Goal: Task Accomplishment & Management: Manage account settings

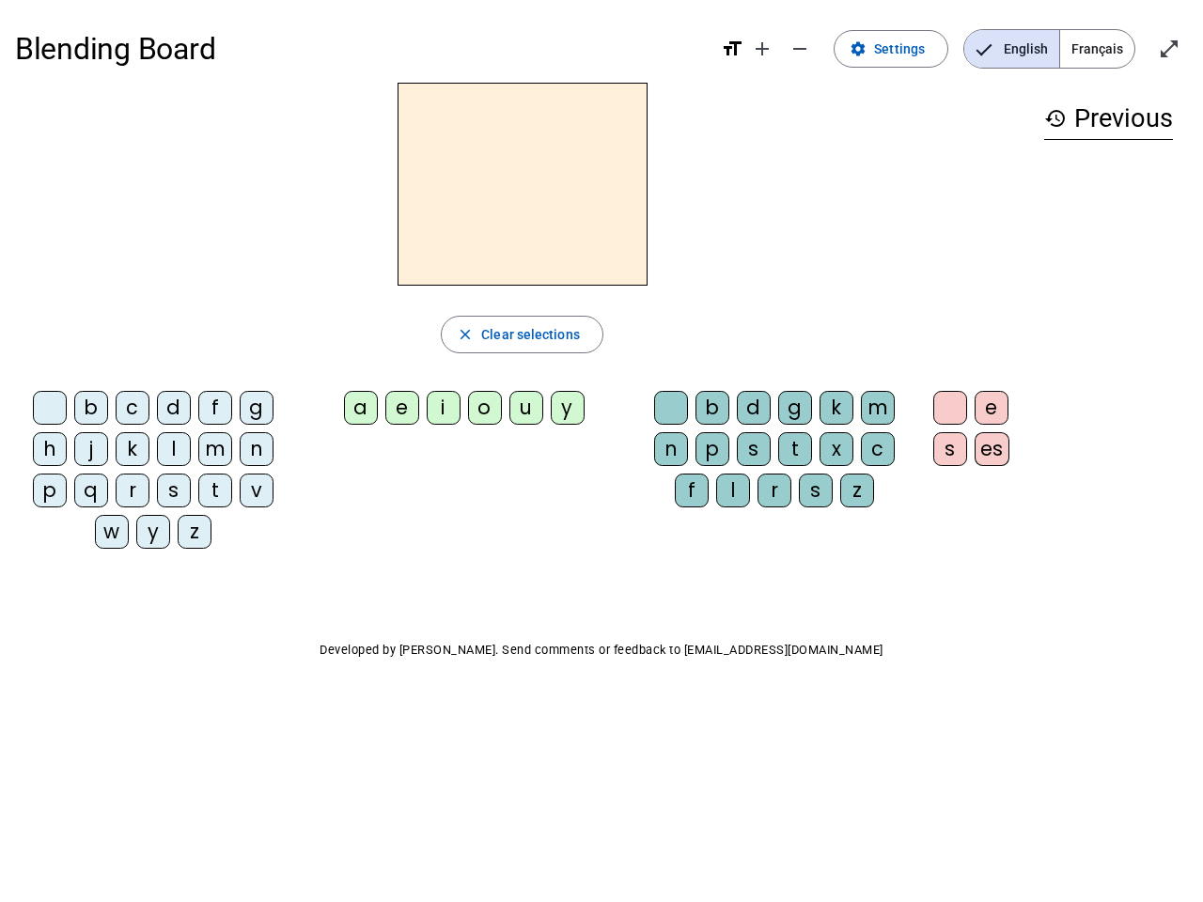
click at [763, 49] on mat-icon "add" at bounding box center [762, 49] width 23 height 23
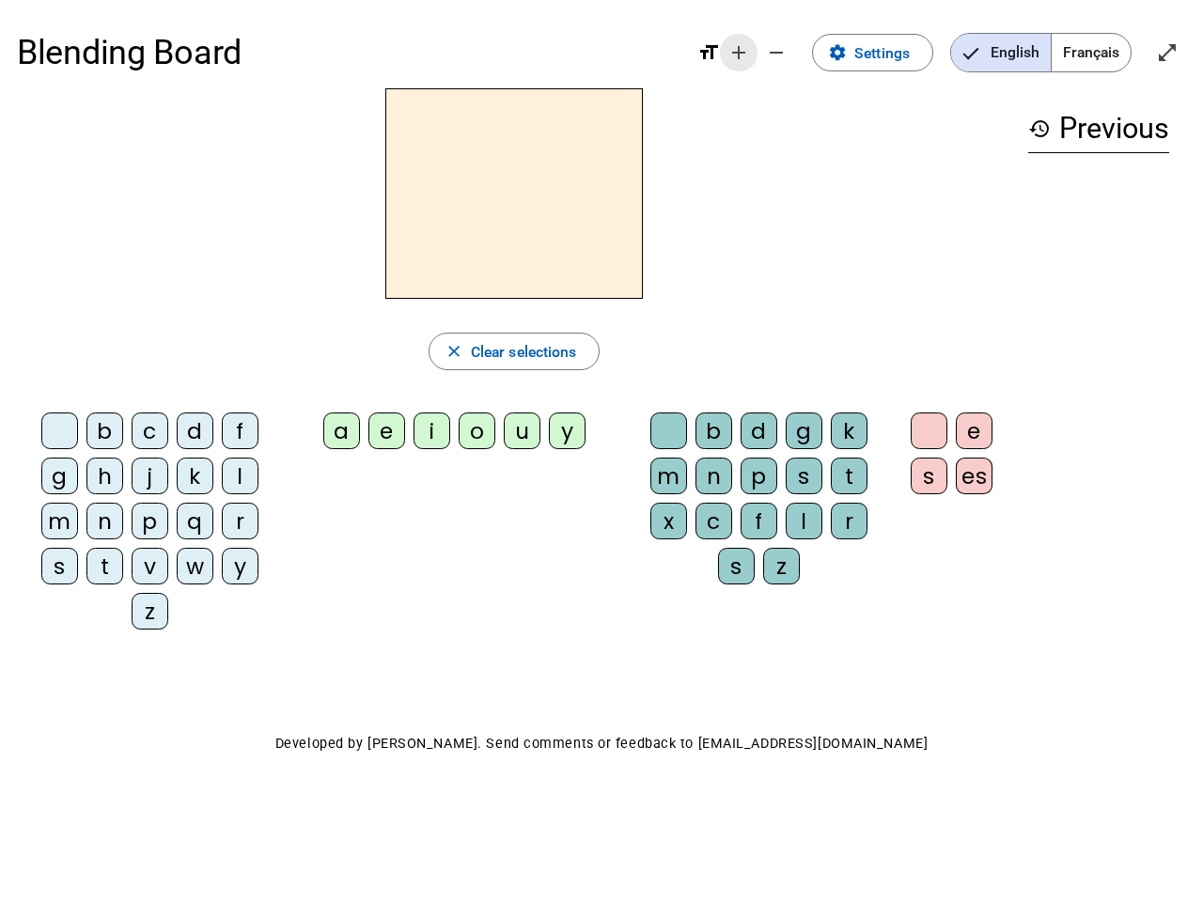
click at [800, 49] on div "Blending Board format_size add remove settings Settings English Français open_i…" at bounding box center [601, 52] width 1169 height 71
click at [892, 49] on span "Settings" at bounding box center [881, 52] width 55 height 25
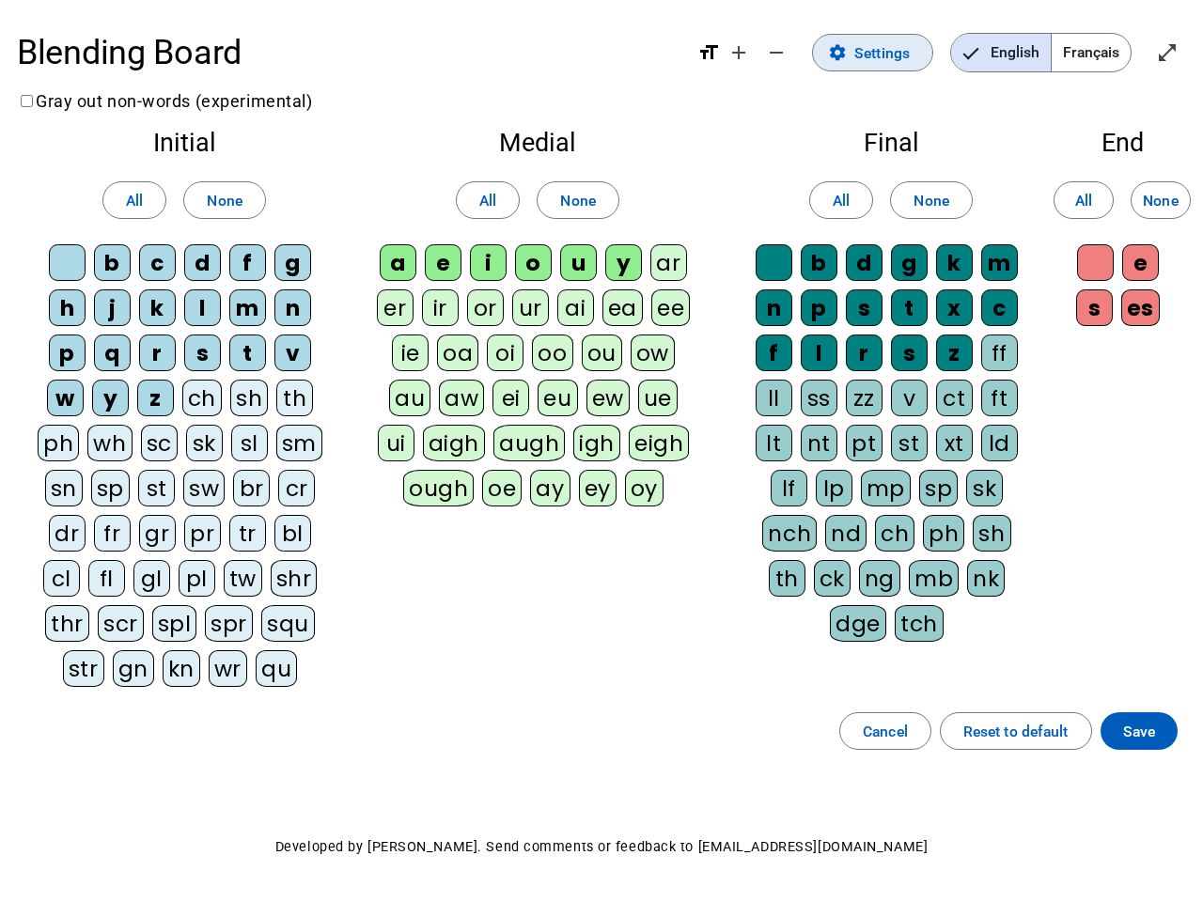
click at [1011, 49] on span "English" at bounding box center [1001, 53] width 100 height 38
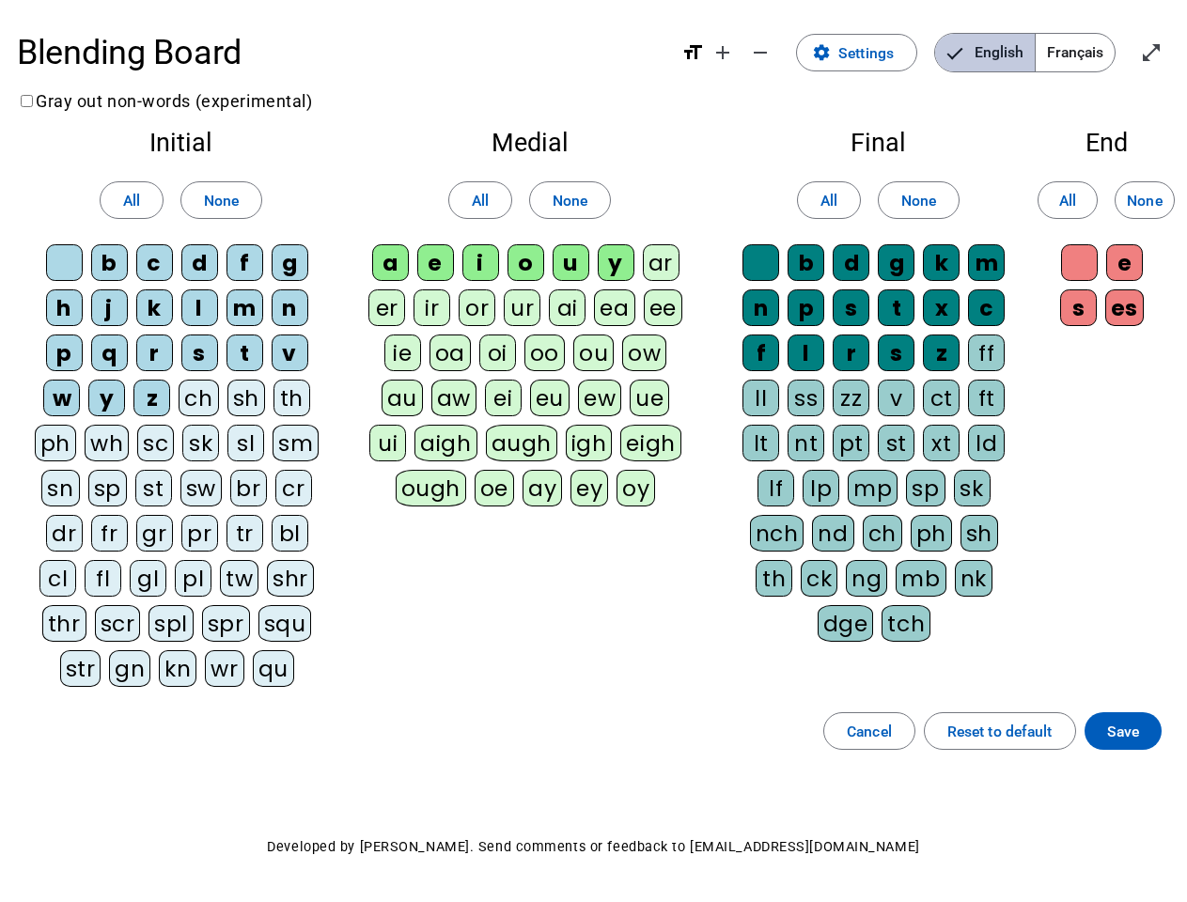
click at [1096, 49] on span "Français" at bounding box center [1074, 53] width 79 height 38
click at [1096, 49] on span "Français" at bounding box center [1060, 53] width 107 height 38
click at [1169, 49] on span "Enter full screen" at bounding box center [1150, 52] width 45 height 45
click at [521, 334] on letter-bubble "oi" at bounding box center [501, 356] width 45 height 45
click at [54, 412] on div "w" at bounding box center [61, 398] width 37 height 37
